Goal: Information Seeking & Learning: Learn about a topic

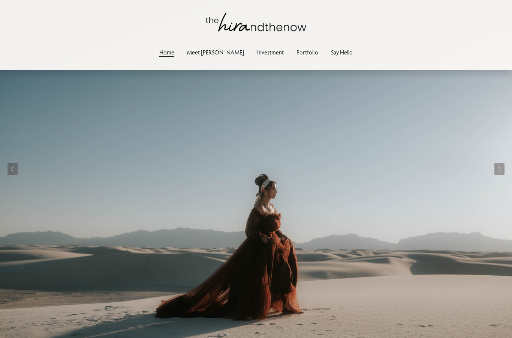
click at [257, 55] on link "Investment" at bounding box center [270, 52] width 27 height 10
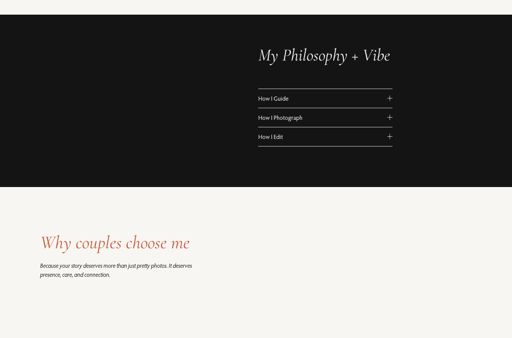
scroll to position [410, 0]
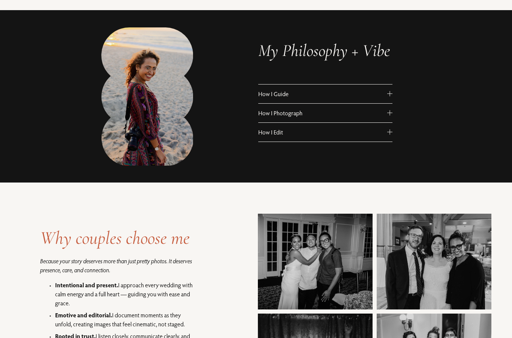
click at [278, 145] on div "How I Guide When it comes to capturing your love story, I’m all about keeping i…" at bounding box center [325, 117] width 135 height 67
click at [278, 135] on span "How I Edit" at bounding box center [322, 132] width 129 height 8
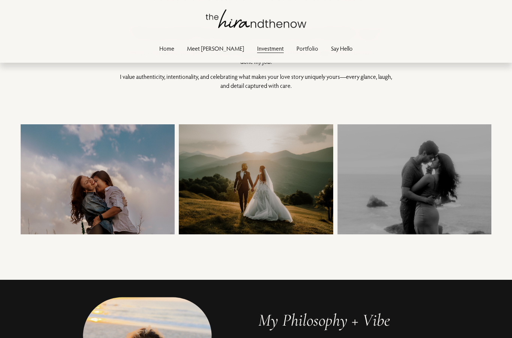
scroll to position [0, 0]
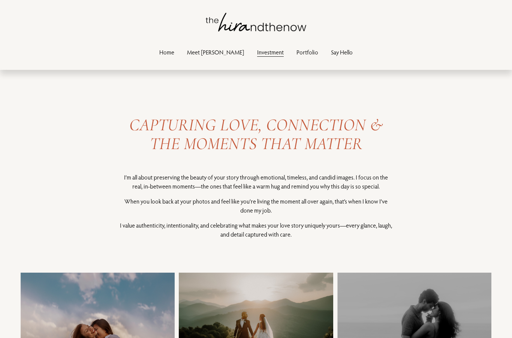
click at [298, 53] on link "Portfolio" at bounding box center [308, 52] width 22 height 10
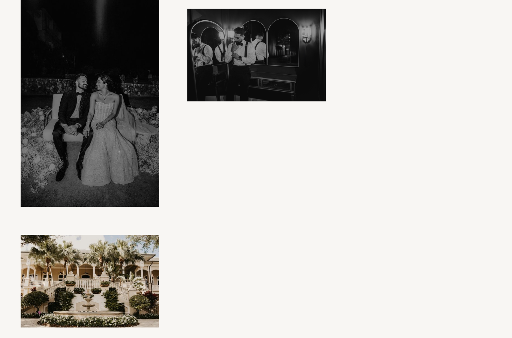
scroll to position [2613, 0]
